Goal: Find specific page/section: Find specific page/section

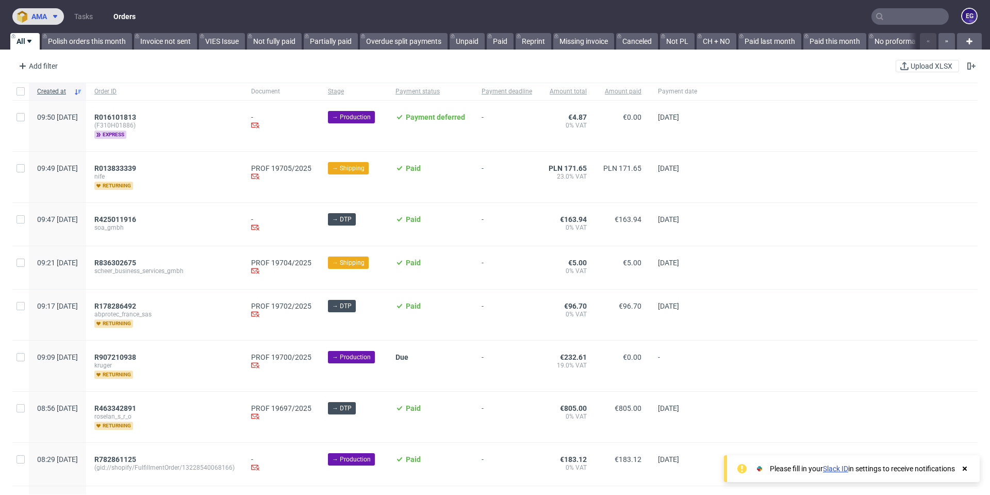
click at [56, 18] on icon at bounding box center [55, 16] width 8 height 8
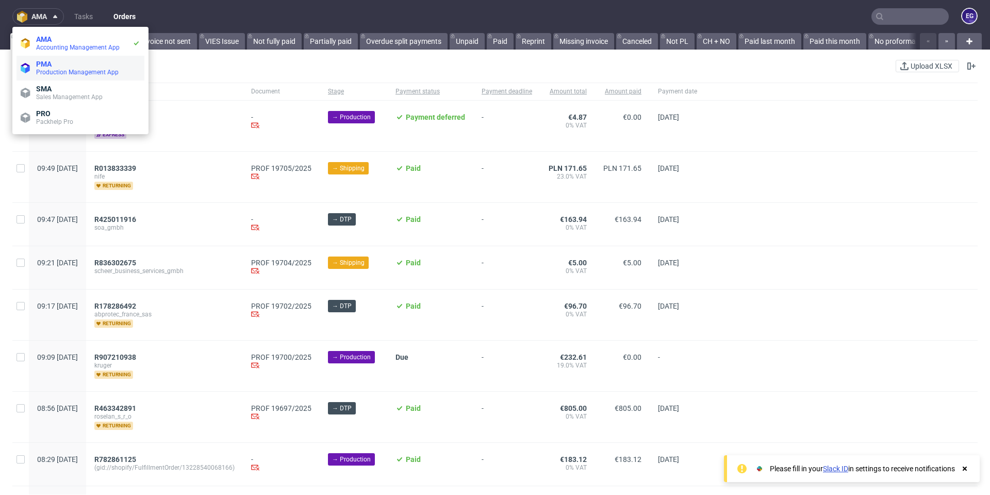
click at [58, 60] on span "PMA" at bounding box center [88, 64] width 104 height 8
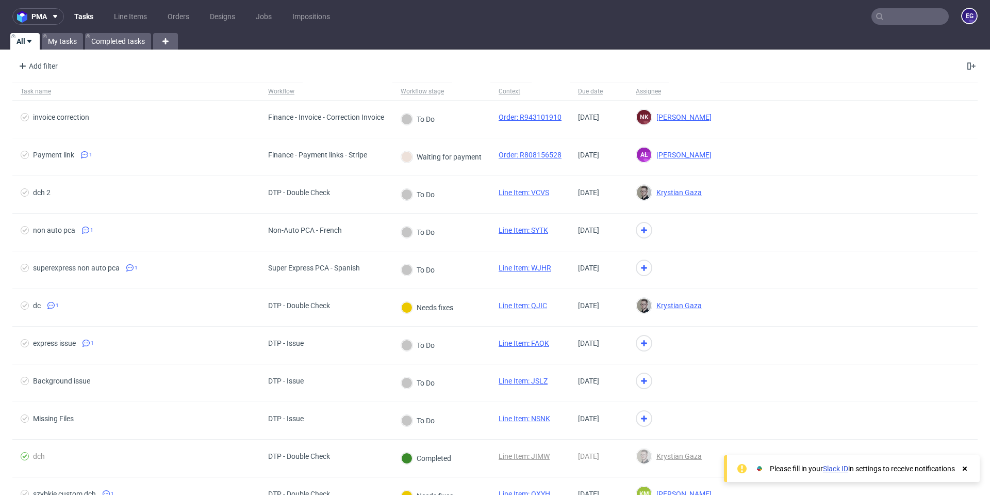
click at [876, 18] on use at bounding box center [879, 16] width 7 height 7
click at [883, 16] on input "text" at bounding box center [909, 16] width 77 height 17
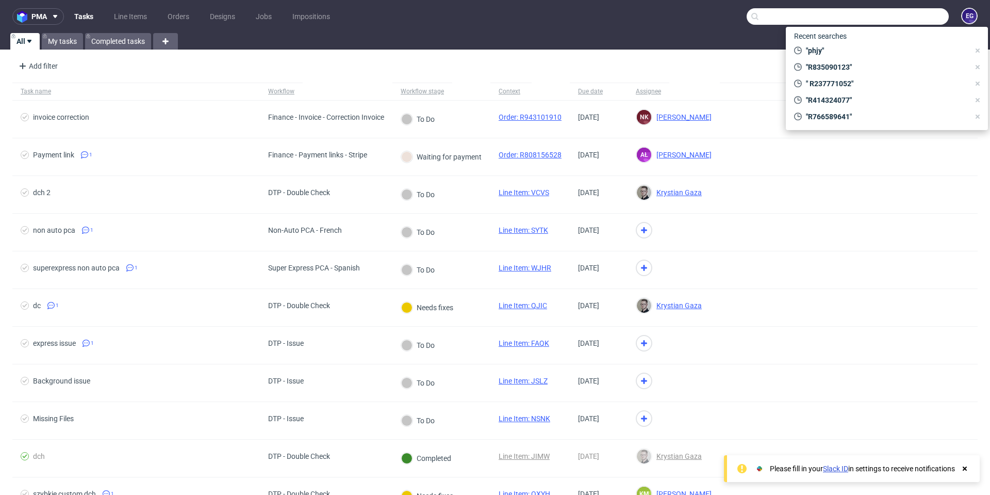
paste input "OQEC"
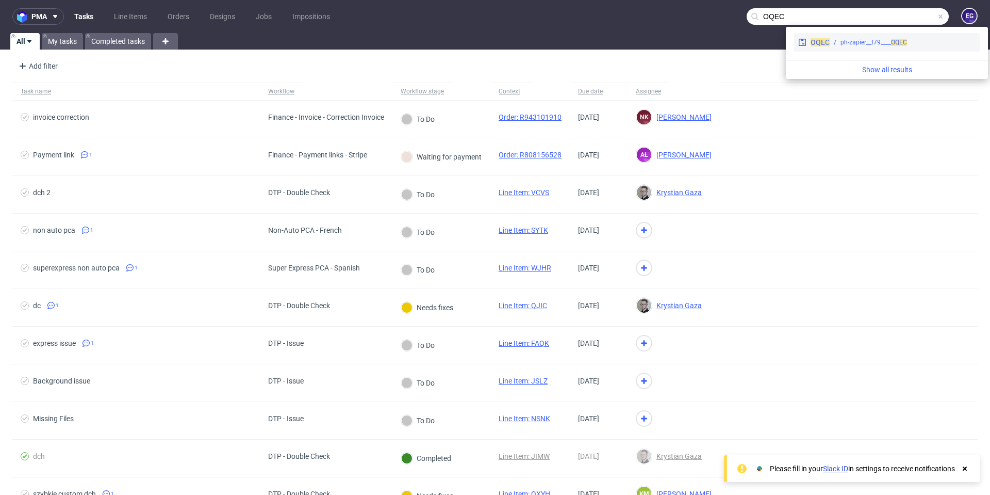
type input "OQEC"
click at [859, 46] on div "ph-zapier__f79____ OQEC" at bounding box center [874, 42] width 67 height 9
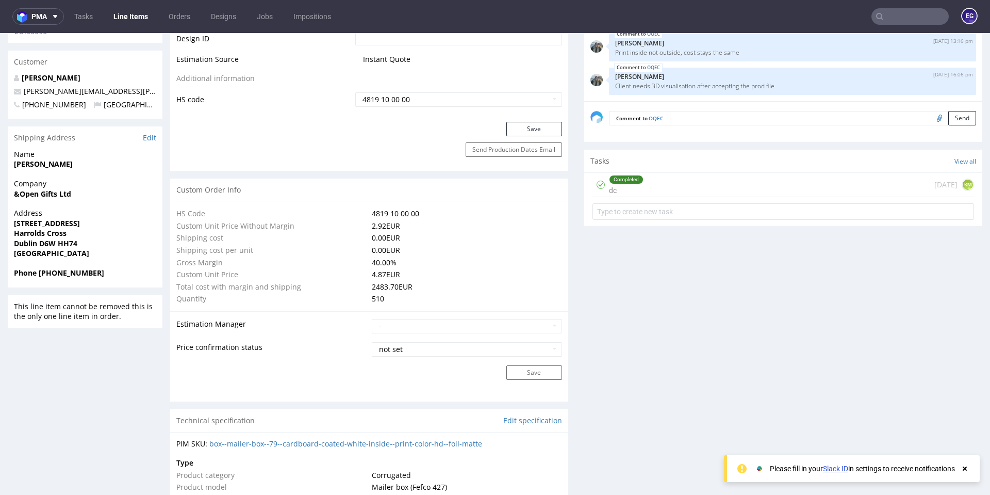
scroll to position [877, 0]
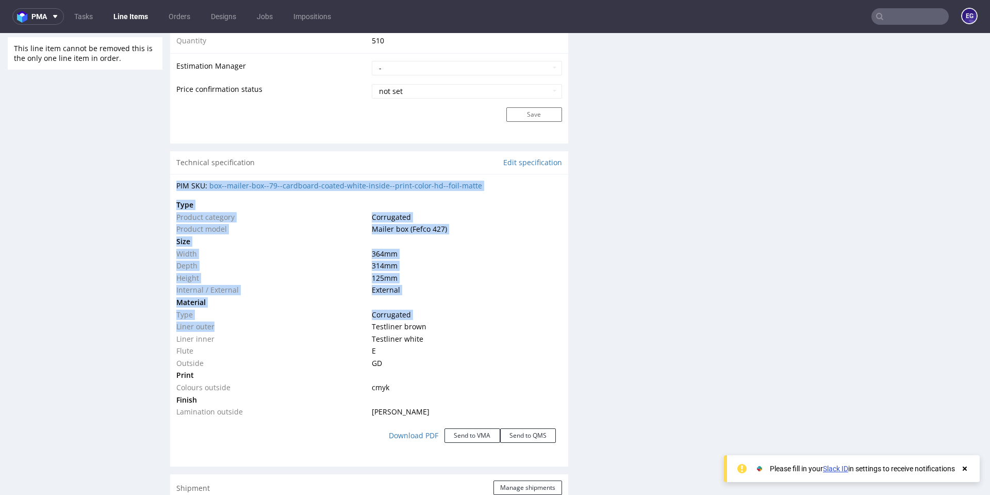
drag, startPoint x: 210, startPoint y: 328, endPoint x: 176, endPoint y: 328, distance: 34.6
click at [176, 328] on div "PIM SKU: box--mailer-box--79--cardboard-coated-white-inside--print-color-hd--fo…" at bounding box center [369, 316] width 398 height 285
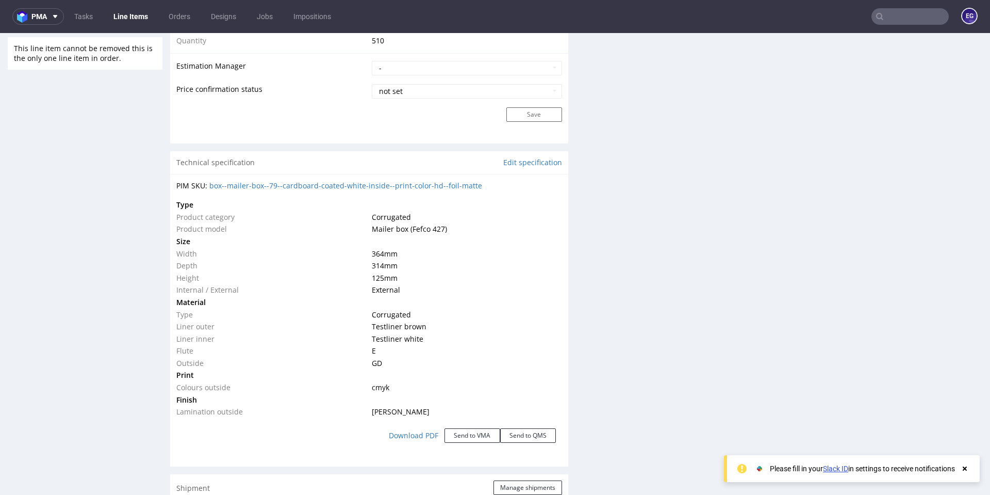
click at [217, 340] on td "Liner inner" at bounding box center [272, 339] width 193 height 12
drag, startPoint x: 219, startPoint y: 341, endPoint x: 187, endPoint y: 340, distance: 31.5
click at [187, 340] on td "Liner inner" at bounding box center [272, 339] width 193 height 12
drag, startPoint x: 295, startPoint y: 322, endPoint x: 286, endPoint y: 323, distance: 9.9
click at [294, 322] on td "Liner outer" at bounding box center [272, 326] width 193 height 12
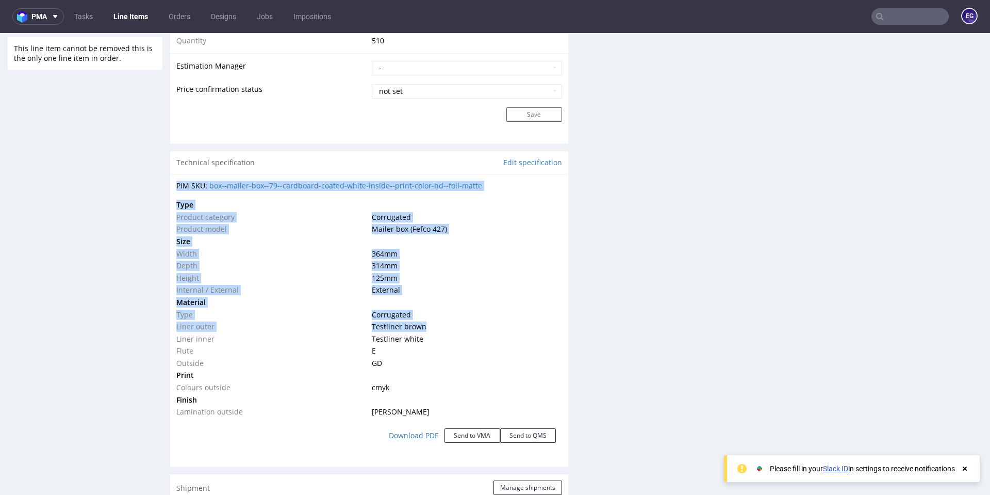
drag, startPoint x: 176, startPoint y: 326, endPoint x: 421, endPoint y: 330, distance: 245.5
click at [421, 330] on div "PIM SKU: box--mailer-box--79--cardboard-coated-white-inside--print-color-hd--fo…" at bounding box center [369, 316] width 398 height 285
click at [421, 330] on td "Testliner brown" at bounding box center [465, 326] width 193 height 12
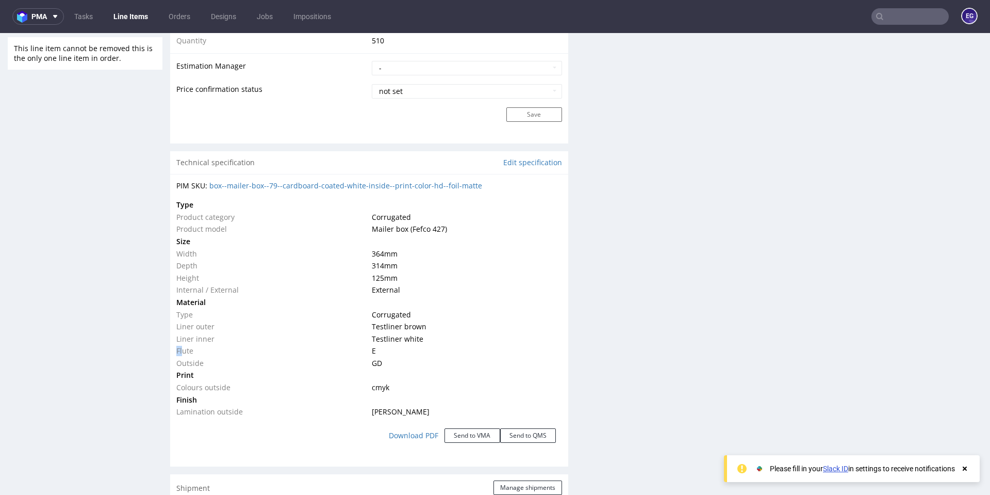
drag, startPoint x: 419, startPoint y: 340, endPoint x: 183, endPoint y: 349, distance: 236.4
click at [183, 349] on tbody "Type Product category Corrugated Product model Mailer box (Fefco 427) Size Widt…" at bounding box center [369, 308] width 386 height 219
